Goal: Transaction & Acquisition: Book appointment/travel/reservation

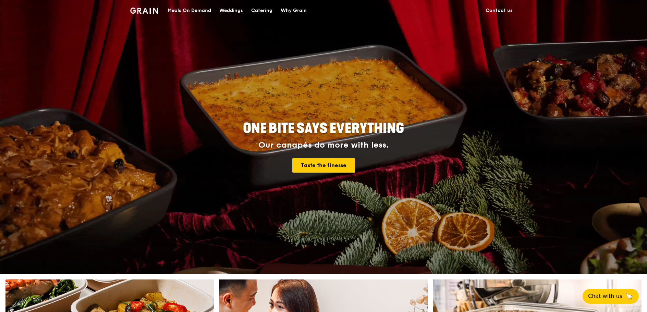
click at [262, 12] on div "Catering" at bounding box center [261, 10] width 21 height 21
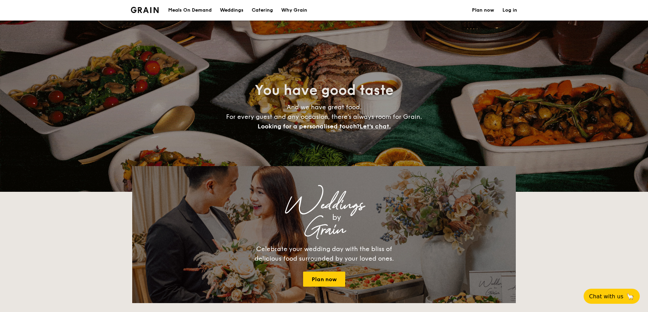
select select
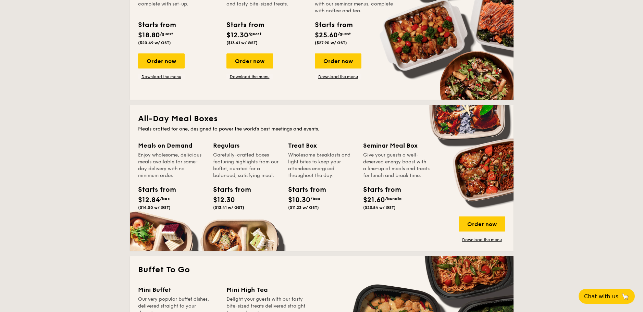
scroll to position [171, 0]
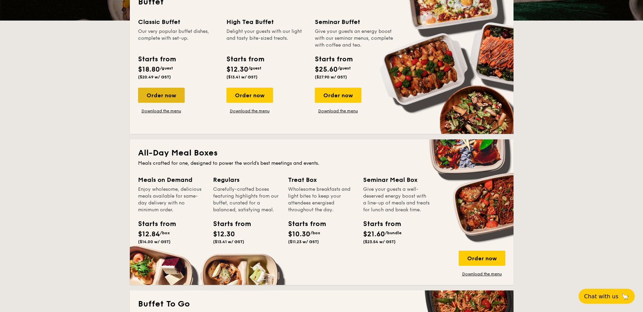
click at [164, 94] on div "Order now" at bounding box center [161, 95] width 47 height 15
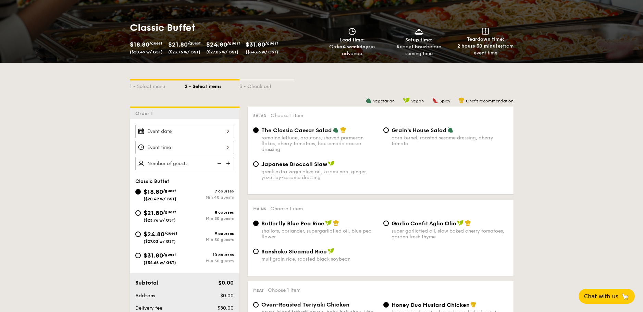
scroll to position [103, 0]
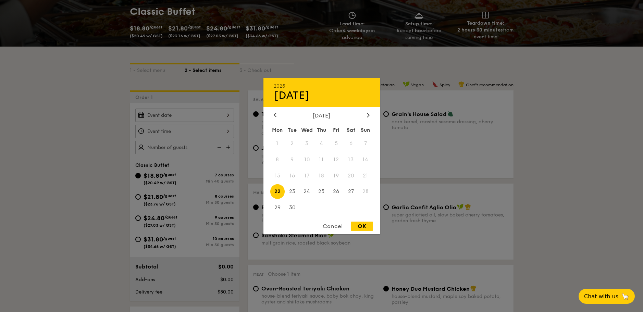
click at [197, 114] on div "2025 Sep [DATE] Tue Wed Thu Fri Sat Sun 1 2 3 4 5 6 7 8 9 10 11 12 13 14 15 16 …" at bounding box center [184, 115] width 99 height 13
click at [366, 114] on div at bounding box center [368, 115] width 6 height 7
click at [337, 165] on span "10" at bounding box center [336, 159] width 15 height 15
drag, startPoint x: 363, startPoint y: 226, endPoint x: 359, endPoint y: 224, distance: 4.6
click at [363, 226] on div "OK" at bounding box center [362, 226] width 22 height 9
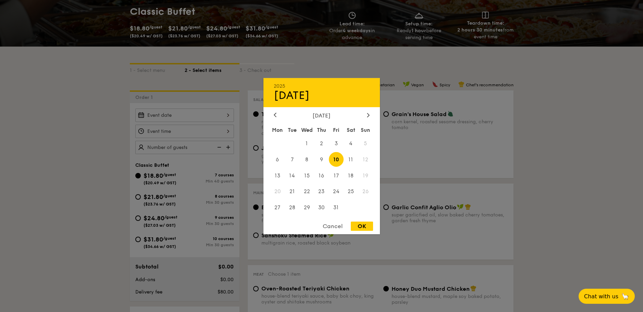
type input "[DATE]"
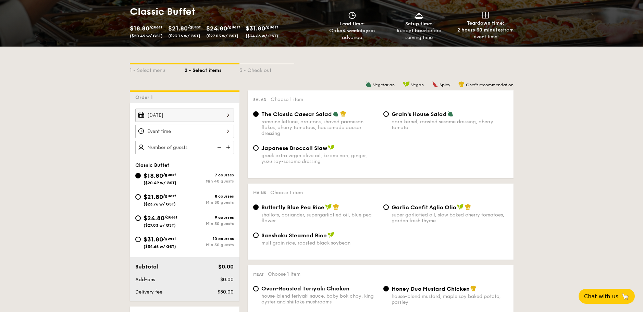
click at [216, 135] on div at bounding box center [184, 131] width 99 height 13
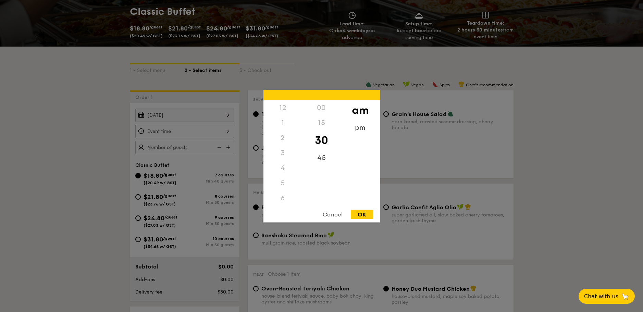
scroll to position [75, 0]
click at [282, 203] on div "11" at bounding box center [282, 205] width 39 height 20
click at [365, 212] on div "OK" at bounding box center [362, 214] width 22 height 9
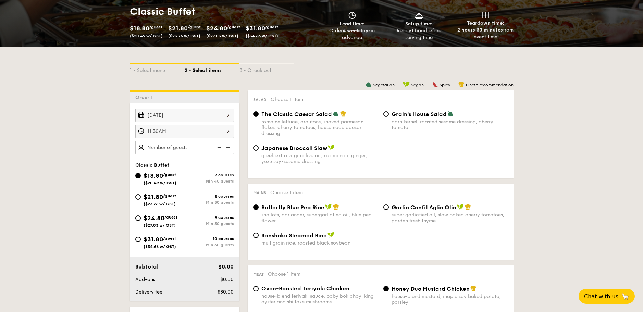
click at [225, 133] on div "11:30AM" at bounding box center [184, 131] width 99 height 13
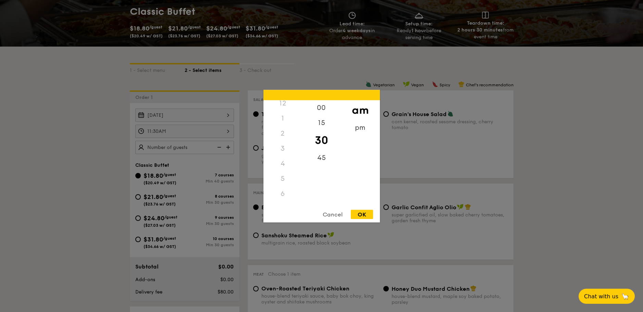
scroll to position [0, 0]
click at [281, 109] on div "12" at bounding box center [282, 107] width 39 height 15
click at [318, 107] on div "00" at bounding box center [321, 110] width 39 height 20
click at [360, 126] on div "pm" at bounding box center [360, 130] width 39 height 20
click at [365, 213] on div "OK" at bounding box center [362, 214] width 22 height 9
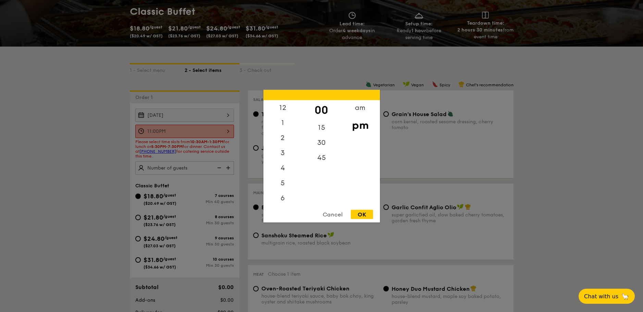
click at [217, 134] on div "11:00PM 12 1 2 3 4 5 6 7 8 9 10 11 00 15 30 45 am pm Cancel OK" at bounding box center [184, 131] width 99 height 13
click at [283, 109] on div "12" at bounding box center [282, 110] width 39 height 20
click at [364, 218] on div "OK" at bounding box center [362, 214] width 22 height 9
type input "12:00PM"
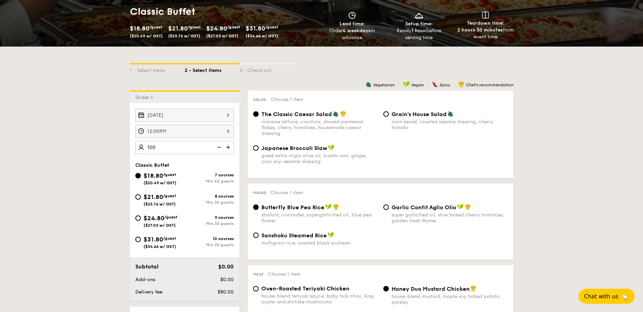
type input "100 guests"
click at [142, 243] on div "$31.80 /guest ($34.66 w/ GST)" at bounding box center [159, 242] width 49 height 14
click at [141, 242] on input "$31.80 /guest ($34.66 w/ GST) 10 courses Min 30 guests" at bounding box center [137, 239] width 5 height 5
radio input "true"
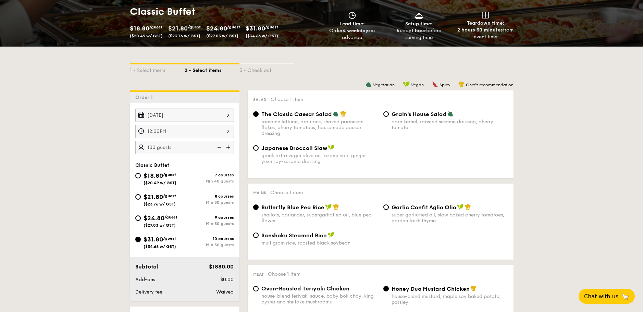
radio input "true"
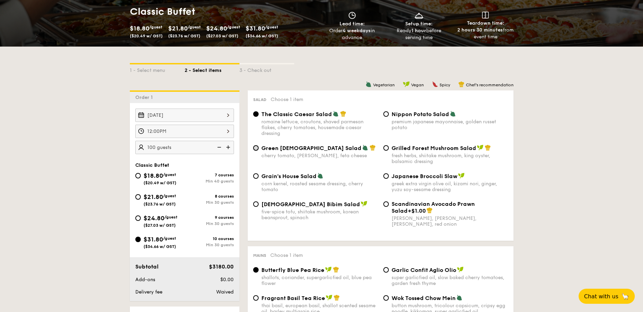
click at [256, 147] on input "Green Goddess Salad cherry tomato, [PERSON_NAME], feta cheese" at bounding box center [255, 147] width 5 height 5
radio input "true"
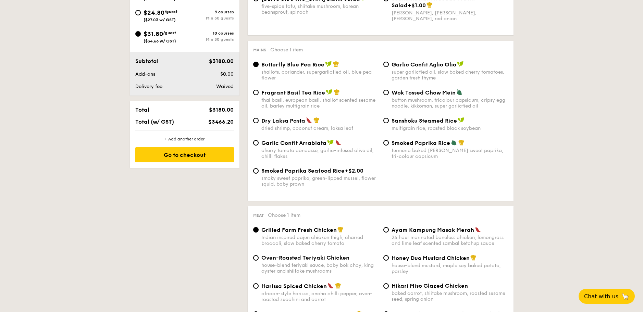
scroll to position [342, 0]
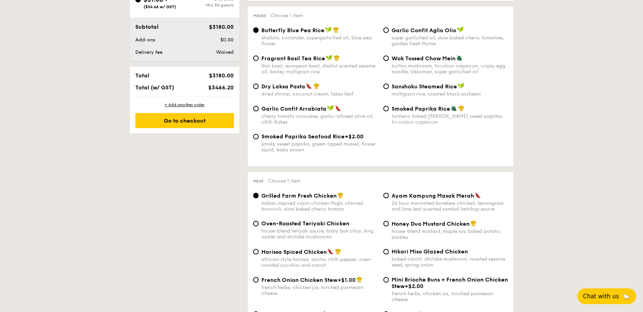
click at [604, 296] on span "Chat with us" at bounding box center [601, 296] width 36 height 7
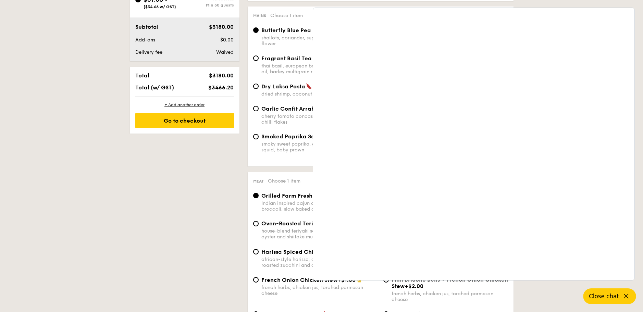
drag, startPoint x: 190, startPoint y: 199, endPoint x: 202, endPoint y: 197, distance: 12.5
click at [250, 166] on div "Mains Choose 1 item Butterfly Blue Pea Rice shallots, coriander, supergarlicfie…" at bounding box center [381, 87] width 266 height 160
click at [620, 296] on button "Close chat" at bounding box center [609, 296] width 53 height 16
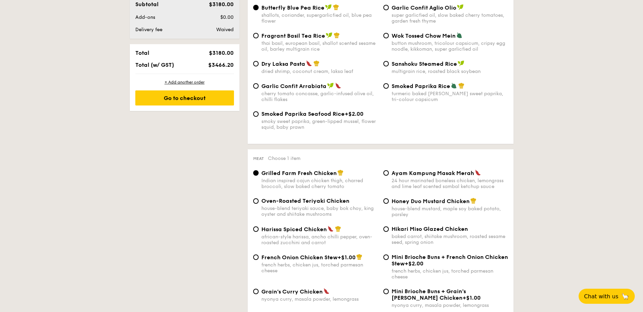
scroll to position [377, 0]
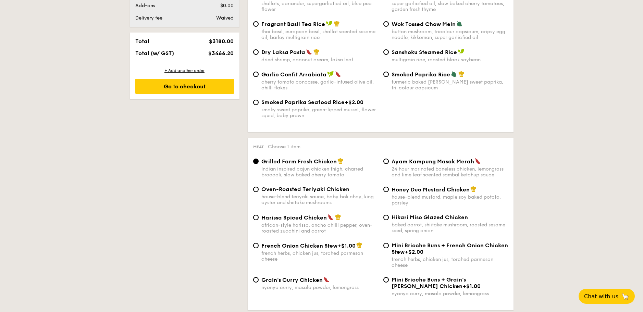
click at [261, 281] on span "Grain's Curry Chicken" at bounding box center [291, 280] width 61 height 7
click at [259, 281] on input "Grain's [PERSON_NAME] Chicken nyonya [PERSON_NAME], masala powder, lemongrass" at bounding box center [255, 279] width 5 height 5
radio input "true"
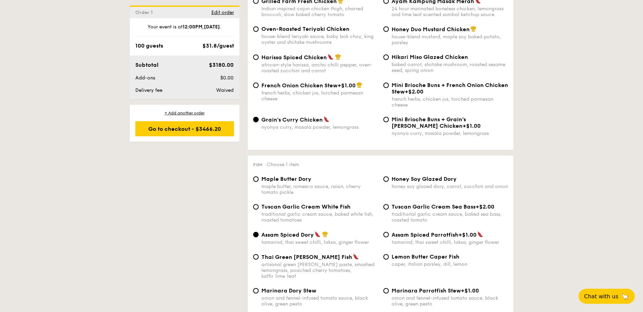
scroll to position [548, 0]
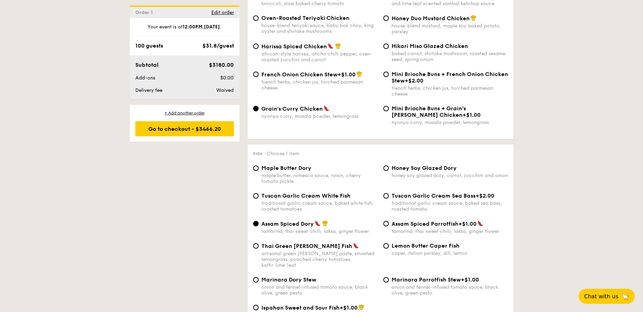
click at [397, 247] on span "Lemon Butter Caper Fish" at bounding box center [425, 245] width 68 height 7
click at [389, 247] on input "Lemon Butter Caper Fish caper, italian parsley, dill, lemon" at bounding box center [385, 245] width 5 height 5
radio input "true"
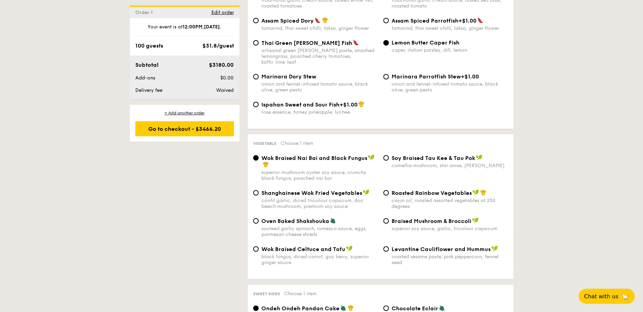
scroll to position [753, 0]
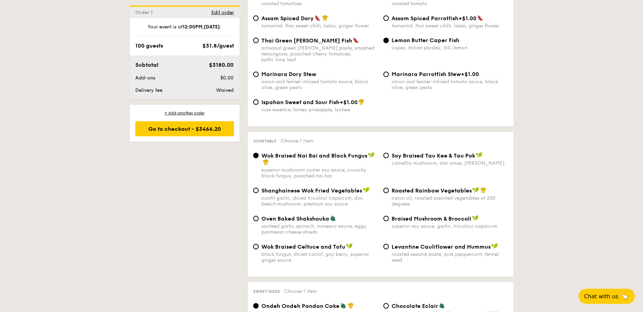
click at [282, 216] on div "Oven Baked Shakshouka sauteed garlic spinach, romesco sauce, eggs, parmesan che…" at bounding box center [319, 225] width 116 height 20
click at [259, 216] on input "Oven Baked Shakshouka sauteed garlic spinach, romesco sauce, eggs, parmesan che…" at bounding box center [255, 218] width 5 height 5
radio input "true"
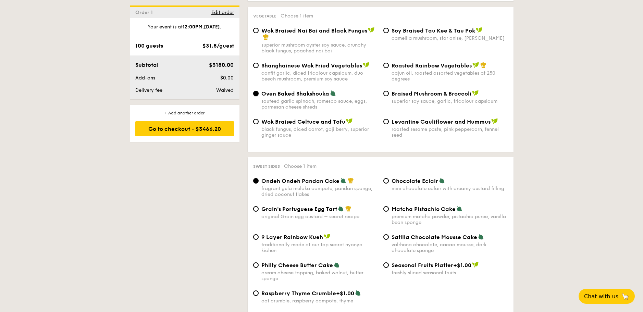
scroll to position [890, 0]
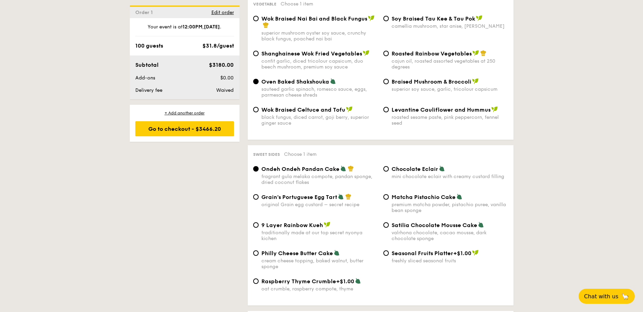
click at [313, 194] on span "Grain's Portuguese Egg Tart" at bounding box center [299, 197] width 76 height 7
click at [259, 194] on input "Grain's Portuguese Egg Tart original Grain egg custard – secret recipe" at bounding box center [255, 196] width 5 height 5
radio input "true"
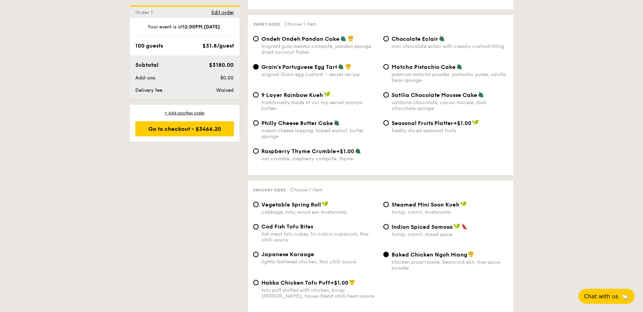
scroll to position [1027, 0]
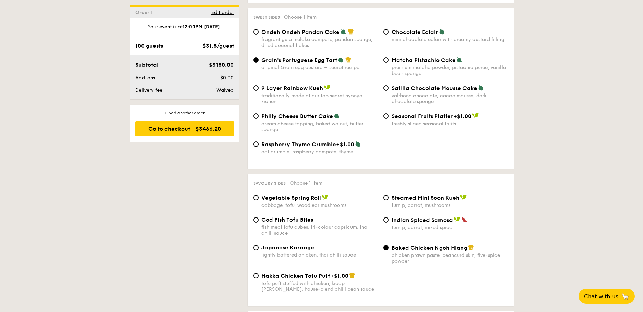
click at [396, 217] on span "Indian Spiced Samosa" at bounding box center [421, 220] width 61 height 7
click at [389, 217] on input "Indian Spiced Samosa turnip, carrot, mixed spice" at bounding box center [385, 219] width 5 height 5
radio input "true"
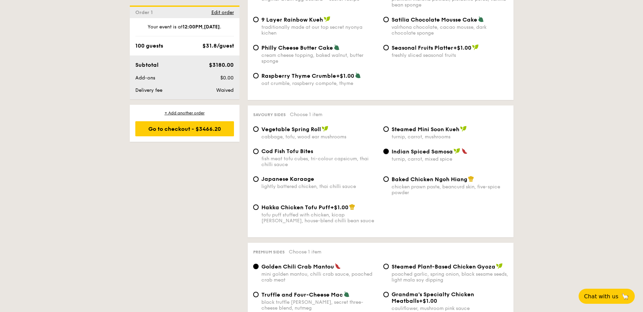
scroll to position [1062, 0]
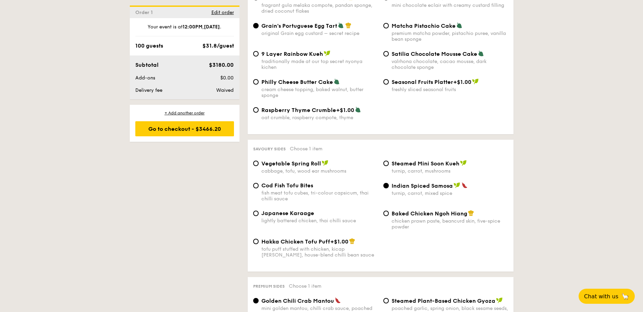
click at [303, 218] on div "lightly battered chicken, thai chilli sauce" at bounding box center [319, 221] width 116 height 6
click at [259, 212] on input "Japanese Karaage lightly battered chicken, thai chilli sauce" at bounding box center [255, 213] width 5 height 5
radio input "true"
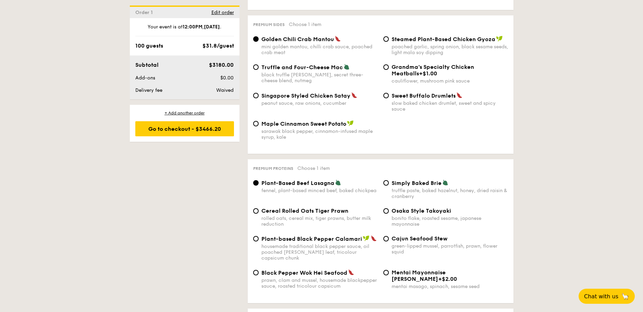
scroll to position [1336, 0]
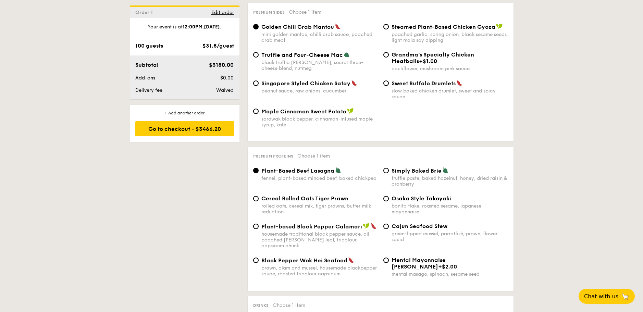
click at [389, 223] on div "Cajun Seafood Stew green-lipped mussel, parrotfish, prawn, flower squid" at bounding box center [445, 233] width 130 height 20
click at [387, 224] on input "Cajun Seafood Stew green-lipped mussel, parrotfish, prawn, flower squid" at bounding box center [385, 226] width 5 height 5
radio input "true"
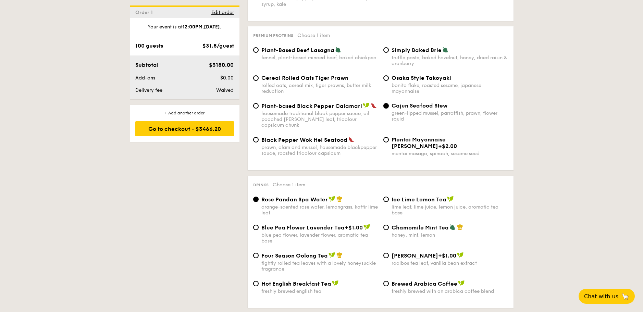
scroll to position [1473, 0]
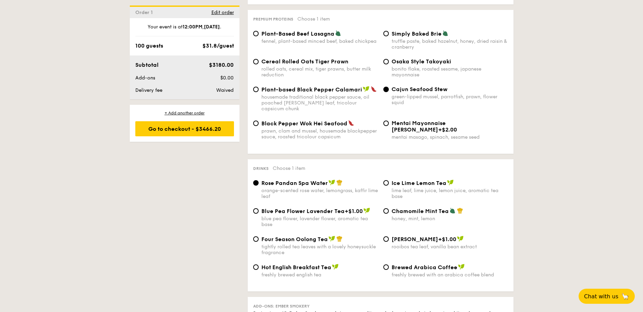
click at [304, 236] on div "Four Season Oolong Tea tightly rolled tea leaves with a lovely honeysuckle frag…" at bounding box center [319, 246] width 116 height 20
click at [259, 236] on input "Four Season Oolong Tea tightly rolled tea leaves with a lovely honeysuckle frag…" at bounding box center [255, 238] width 5 height 5
radio input "true"
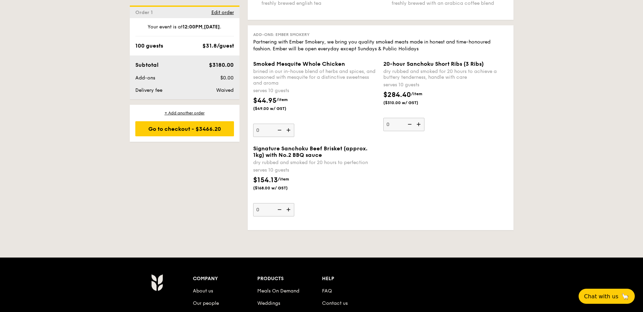
scroll to position [1744, 0]
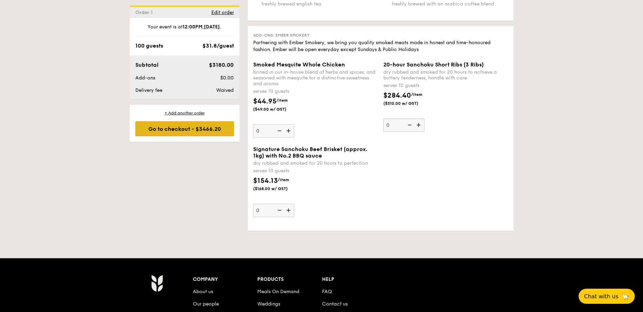
click at [197, 128] on div "Go to checkout - $3466.20" at bounding box center [184, 128] width 99 height 15
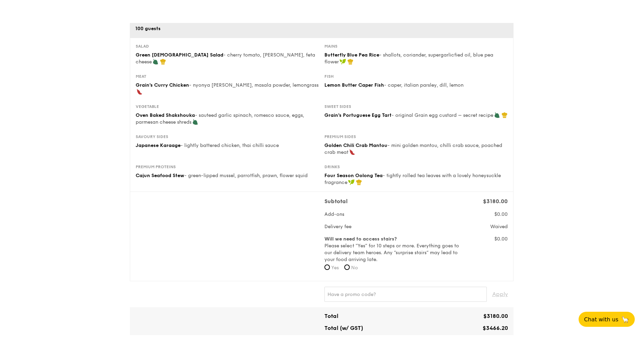
scroll to position [68, 0]
